Goal: Subscribe to service/newsletter: Subscribe to service/newsletter

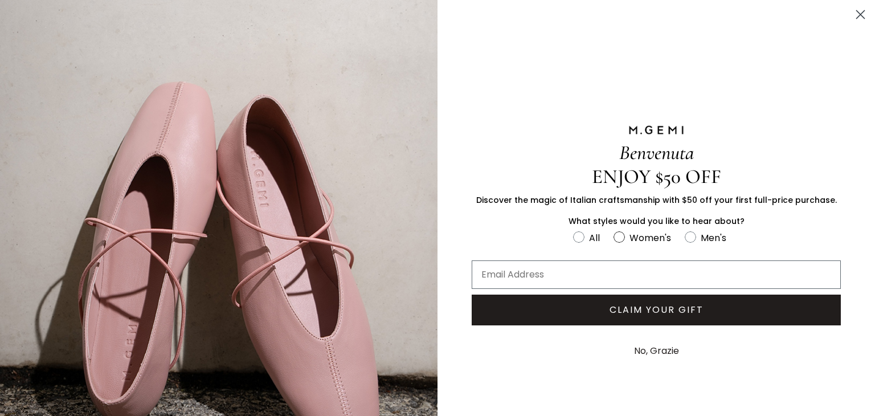
click at [614, 234] on circle "FULLSCREEN Form" at bounding box center [619, 237] width 11 height 11
click at [573, 230] on input "Women's" at bounding box center [573, 230] width 1 height 1
radio input "true"
click at [556, 270] on input "Email Address" at bounding box center [656, 274] width 369 height 28
type input "[EMAIL_ADDRESS][DOMAIN_NAME]"
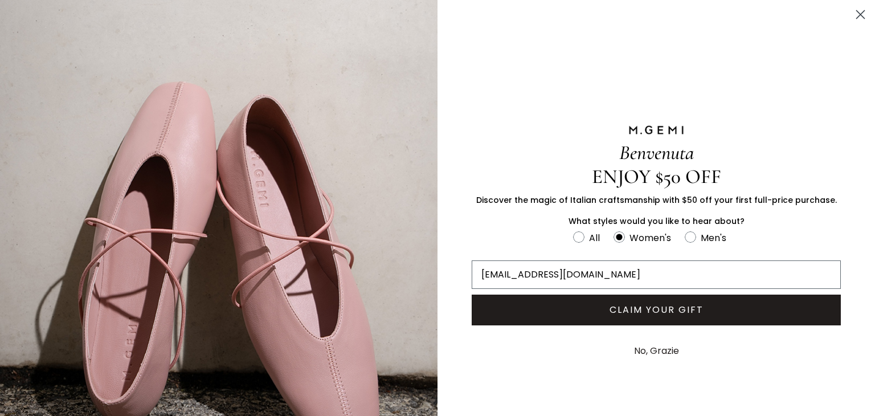
click at [558, 315] on button "CLAIM YOUR GIFT" at bounding box center [656, 310] width 369 height 31
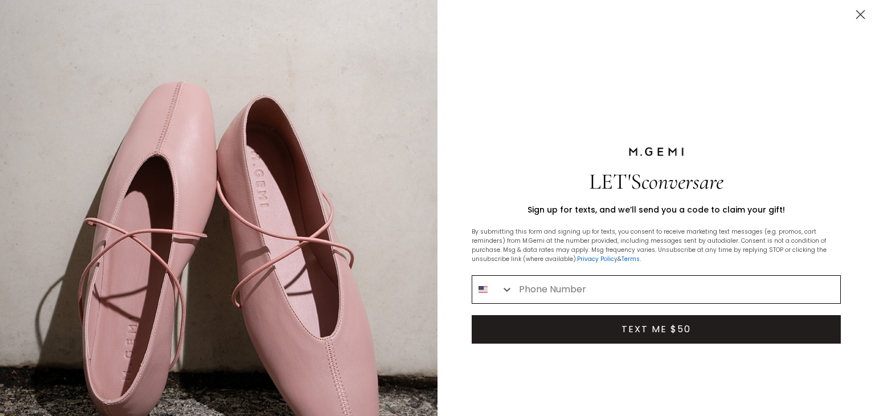
click at [611, 287] on input "Phone Number" at bounding box center [676, 289] width 327 height 27
type input "[PHONE_NUMBER]"
click at [673, 328] on button "TEXT ME $50" at bounding box center [656, 329] width 369 height 28
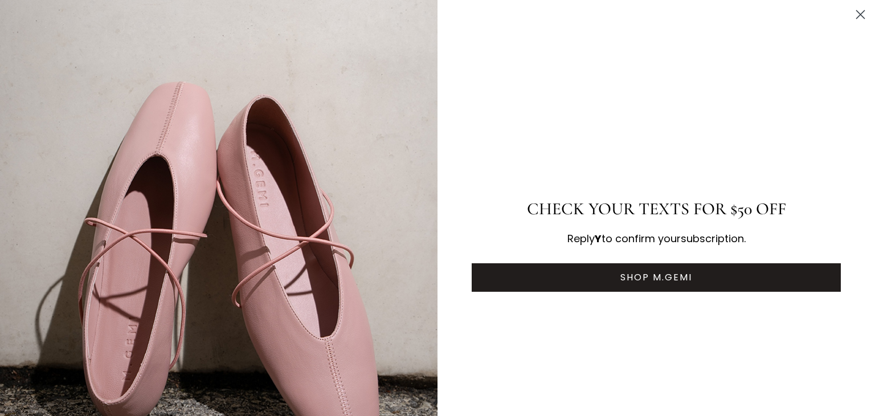
click at [669, 274] on button "SHOP M.GEMI" at bounding box center [656, 277] width 369 height 28
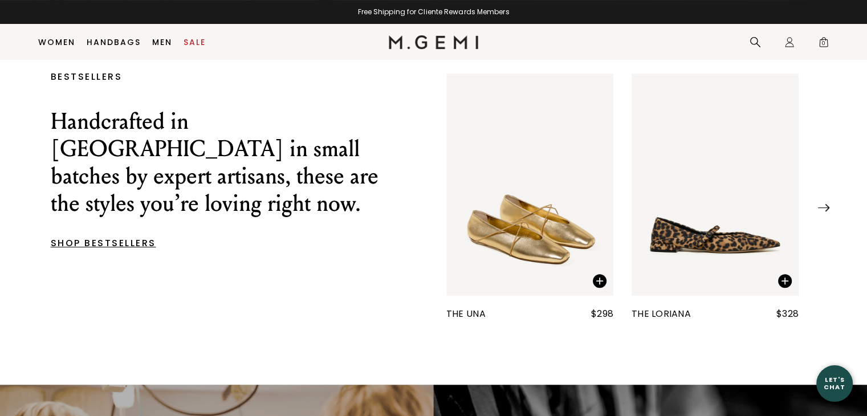
scroll to position [431, 0]
